Goal: Navigation & Orientation: Understand site structure

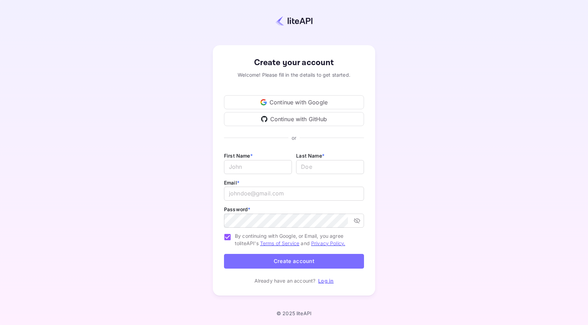
click at [311, 103] on div "Continue with Google" at bounding box center [294, 102] width 140 height 14
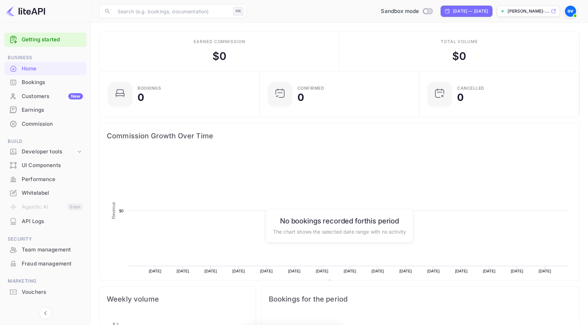
scroll to position [114, 156]
click at [44, 165] on div "UI Components" at bounding box center [52, 165] width 61 height 8
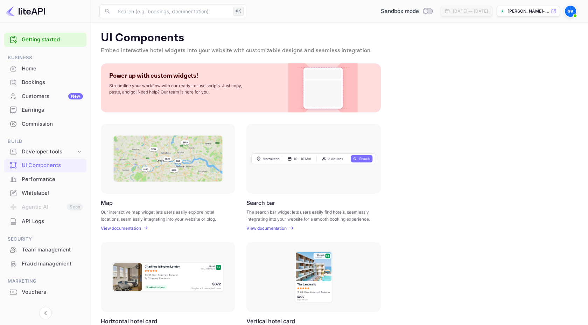
click at [28, 36] on link "Getting started" at bounding box center [52, 40] width 61 height 8
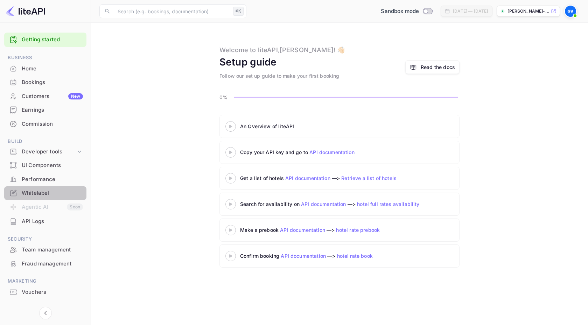
click at [42, 195] on div "Whitelabel" at bounding box center [52, 193] width 61 height 8
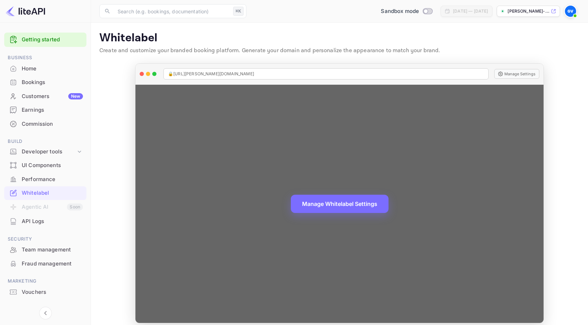
scroll to position [7, 0]
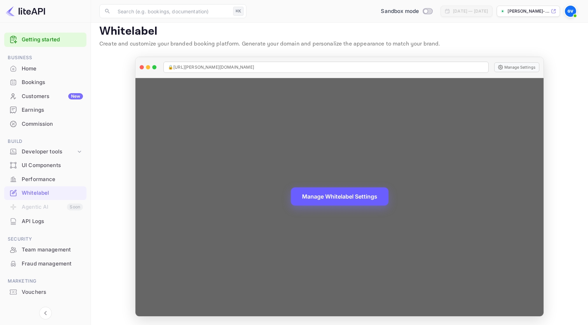
click at [347, 198] on button "Manage Whitelabel Settings" at bounding box center [340, 196] width 98 height 18
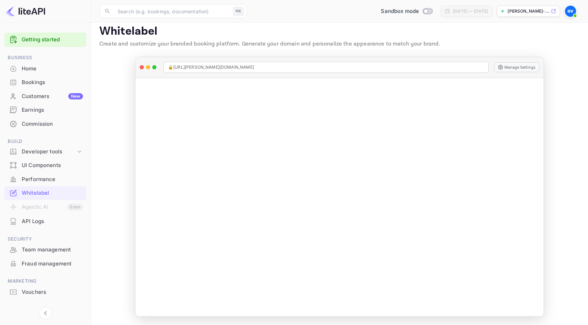
scroll to position [0, 0]
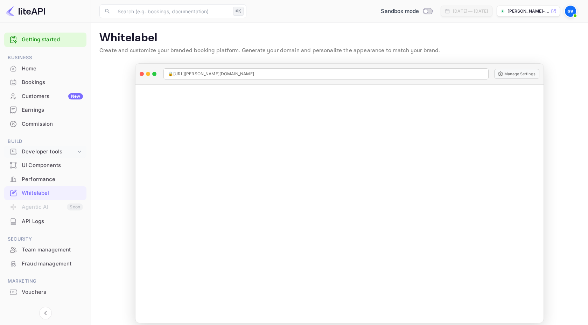
click at [80, 150] on icon at bounding box center [79, 151] width 7 height 7
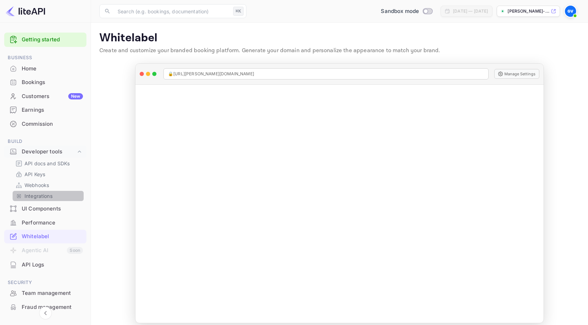
click at [35, 195] on p "Integrations" at bounding box center [39, 195] width 28 height 7
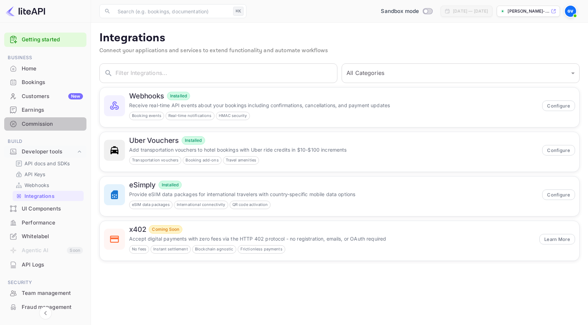
click at [45, 123] on div "Commission" at bounding box center [52, 124] width 61 height 8
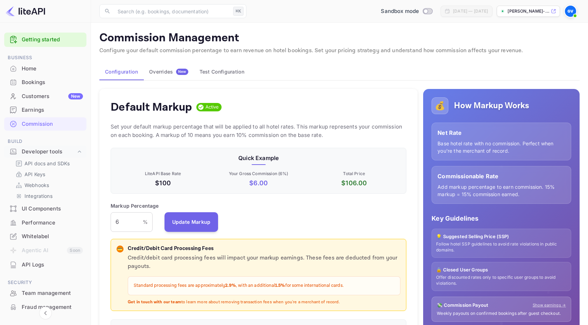
click at [169, 74] on div "Overrides New" at bounding box center [168, 72] width 39 height 6
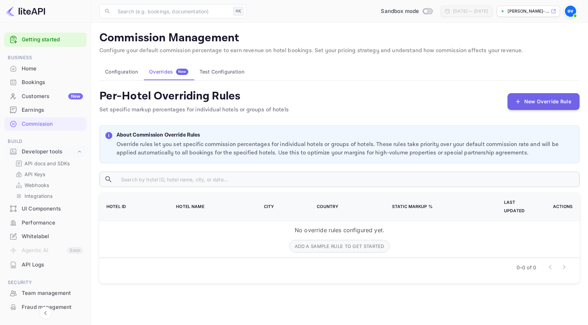
click at [228, 73] on button "Test Configuration" at bounding box center [222, 71] width 56 height 17
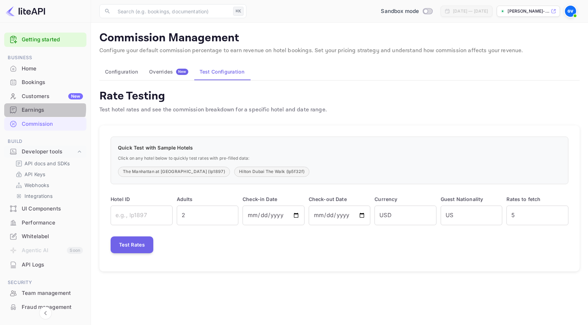
click at [40, 109] on div "Earnings" at bounding box center [52, 110] width 61 height 8
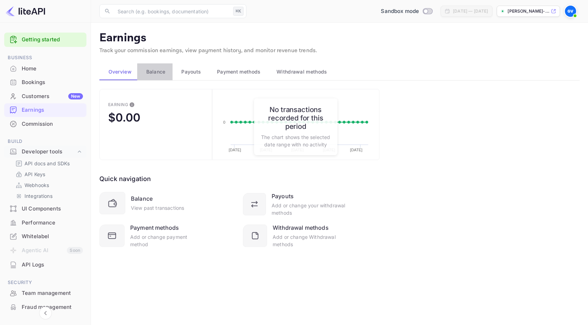
click at [159, 70] on span "Balance" at bounding box center [155, 72] width 19 height 8
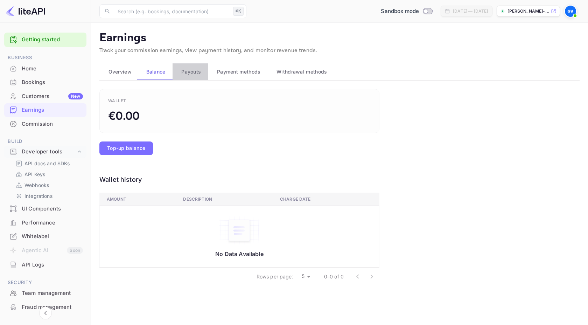
click at [193, 72] on span "Payouts" at bounding box center [191, 72] width 20 height 8
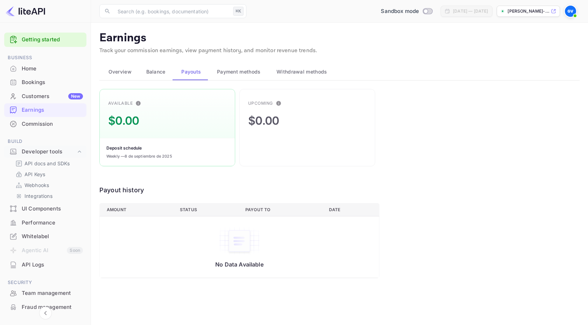
click at [229, 71] on span "Payment methods" at bounding box center [239, 72] width 44 height 8
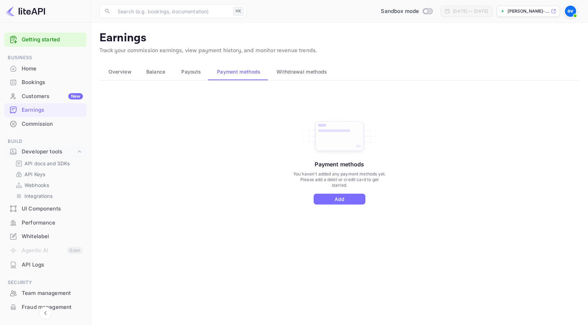
click at [286, 72] on span "Withdrawal methods" at bounding box center [302, 72] width 50 height 8
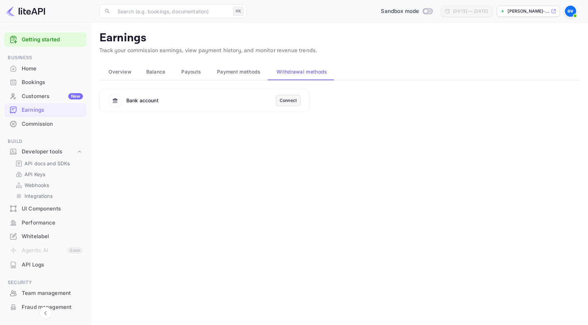
click at [40, 94] on div "Customers New" at bounding box center [52, 96] width 61 height 8
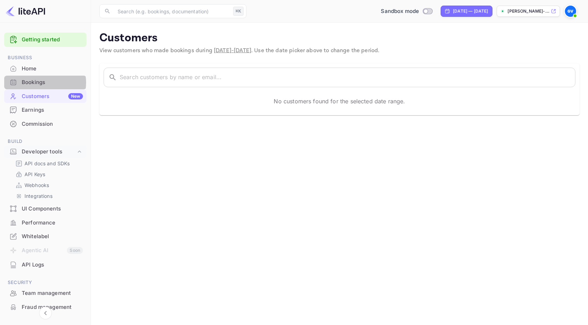
click at [41, 83] on div "Bookings" at bounding box center [52, 82] width 61 height 8
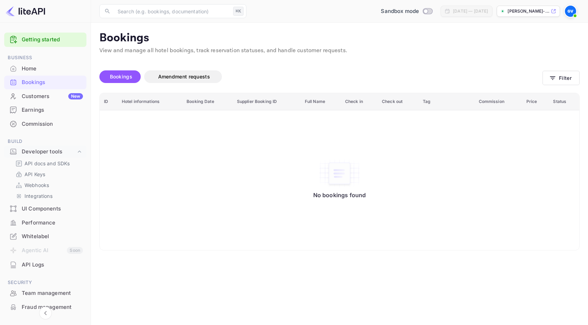
click at [41, 70] on div "Home" at bounding box center [52, 69] width 61 height 8
